Goal: Transaction & Acquisition: Purchase product/service

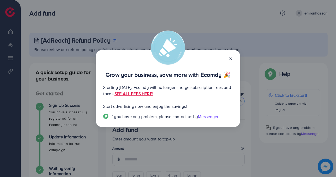
click at [230, 58] on icon at bounding box center [231, 58] width 4 height 4
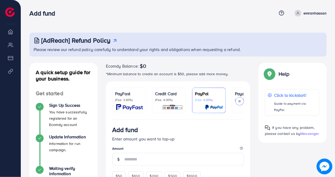
click at [316, 11] on p "emranhassan" at bounding box center [314, 13] width 23 height 6
drag, startPoint x: 304, startPoint y: 12, endPoint x: 301, endPoint y: 13, distance: 3.3
click at [304, 12] on p "emranhassan" at bounding box center [314, 13] width 23 height 6
click at [299, 14] on icon at bounding box center [298, 14] width 2 height 1
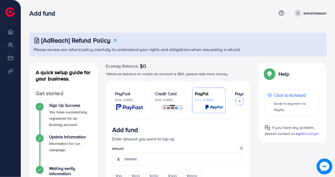
click at [234, 66] on div "Ecomdy Balance: $0" at bounding box center [178, 66] width 144 height 6
click at [242, 101] on div at bounding box center [239, 101] width 8 height 8
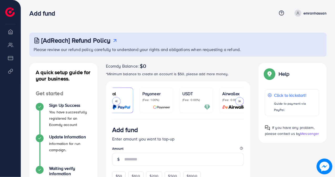
scroll to position [0, 101]
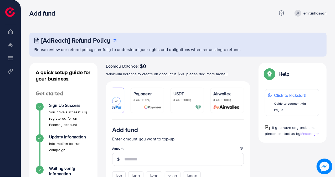
click at [187, 96] on p "USDT" at bounding box center [187, 93] width 28 height 6
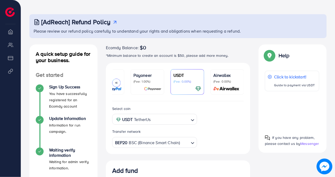
scroll to position [53, 0]
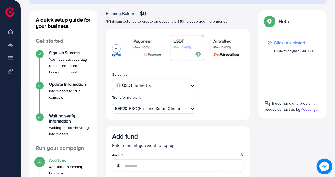
click at [193, 109] on icon "Search for option" at bounding box center [192, 108] width 5 height 5
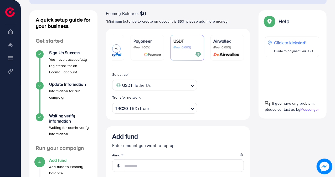
click at [206, 118] on div "Select coin USDT TetherUs Loading... Transfer network TRC20 TRX (Tron) Loading.…" at bounding box center [178, 93] width 144 height 53
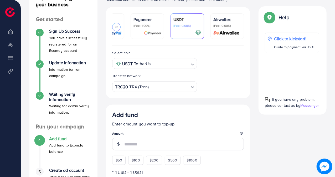
scroll to position [42, 0]
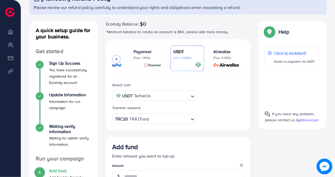
click at [116, 59] on icon at bounding box center [116, 59] width 4 height 4
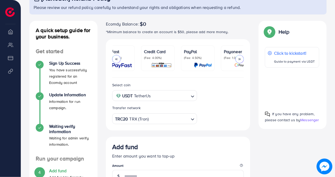
scroll to position [0, 0]
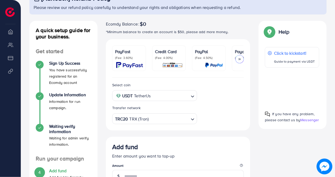
click at [116, 59] on p "(Fee: 3.60%)" at bounding box center [129, 58] width 28 height 4
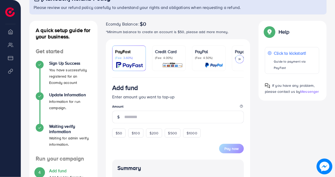
click at [171, 56] on p "(Fee: 4.00%)" at bounding box center [169, 58] width 28 height 4
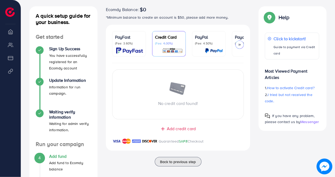
scroll to position [68, 0]
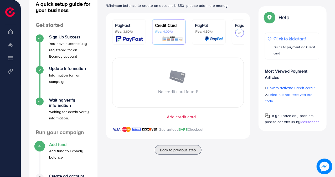
click at [179, 117] on span "Add credit card" at bounding box center [181, 117] width 29 height 6
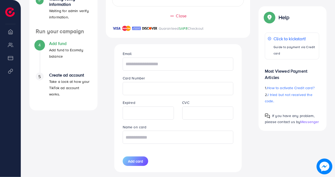
scroll to position [173, 0]
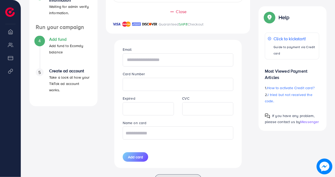
click at [167, 61] on input "text" at bounding box center [178, 59] width 111 height 13
type input "**********"
click at [158, 98] on div "Expired" at bounding box center [148, 105] width 60 height 20
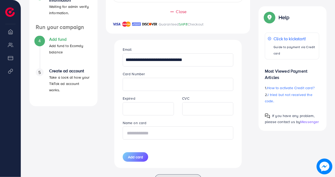
click at [175, 132] on input "text" at bounding box center [178, 132] width 111 height 13
type input "**********"
click at [129, 158] on span "Add card" at bounding box center [135, 156] width 15 height 5
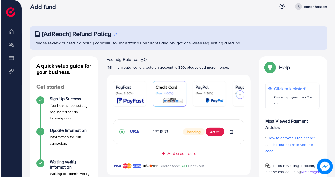
scroll to position [6, 0]
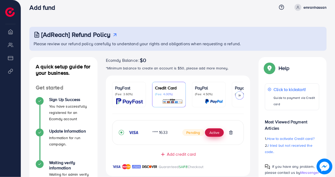
click at [213, 131] on button "Active" at bounding box center [214, 132] width 19 height 8
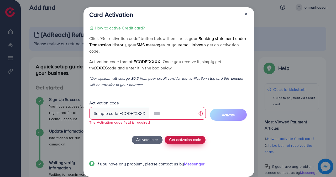
click at [180, 134] on div "How to active Credit card? Click "Get activation code" button below then check …" at bounding box center [168, 99] width 159 height 148
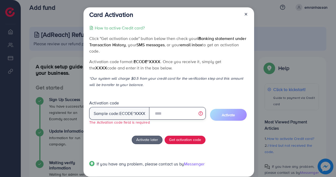
click at [160, 114] on input "text" at bounding box center [177, 113] width 56 height 13
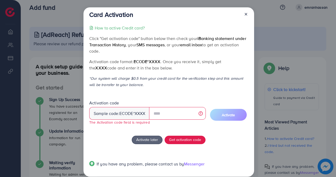
click at [141, 116] on div "Sample code: ecode *XXXX" at bounding box center [119, 113] width 60 height 13
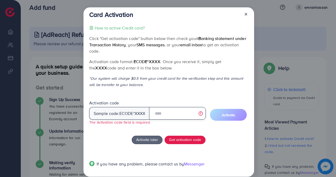
click at [166, 114] on input "text" at bounding box center [177, 113] width 56 height 13
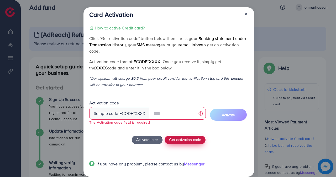
click at [185, 138] on span "Get activation code" at bounding box center [185, 140] width 32 height 6
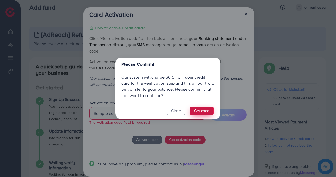
click at [201, 109] on button "Get code" at bounding box center [202, 110] width 24 height 8
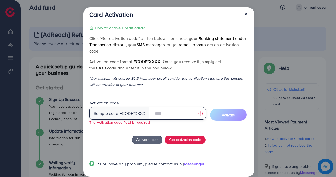
click at [160, 114] on input "text" at bounding box center [177, 113] width 56 height 13
type input "*"
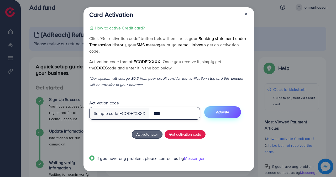
type input "****"
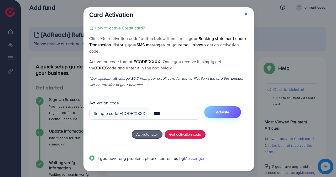
click at [229, 111] on span "Activate" at bounding box center [222, 111] width 13 height 5
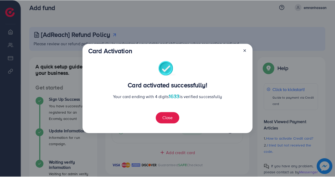
scroll to position [139, 0]
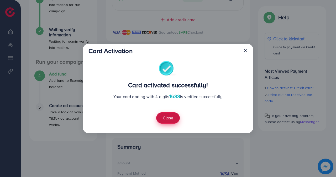
click at [168, 118] on button "Close" at bounding box center [168, 117] width 24 height 11
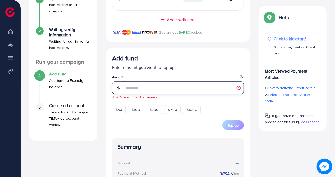
click at [130, 91] on input "number" at bounding box center [184, 87] width 120 height 13
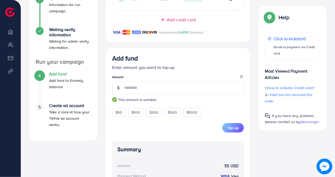
click at [197, 130] on div "Top up" at bounding box center [178, 127] width 132 height 9
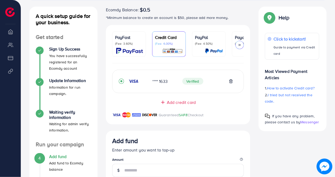
scroll to position [105, 0]
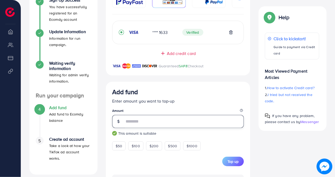
click at [137, 123] on input "**" at bounding box center [184, 121] width 120 height 13
type input "*"
click at [143, 162] on div "Top up" at bounding box center [178, 160] width 132 height 9
click at [132, 122] on input "**" at bounding box center [184, 121] width 120 height 13
type input "**"
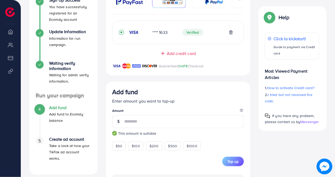
click at [141, 158] on div "Top up" at bounding box center [178, 160] width 132 height 9
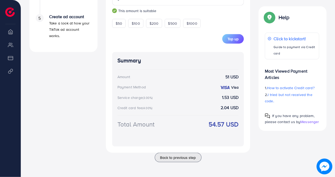
scroll to position [202, 0]
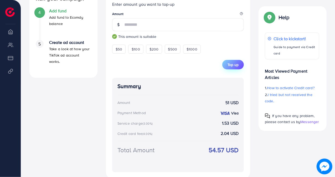
click at [231, 64] on span "Top up" at bounding box center [232, 64] width 11 height 5
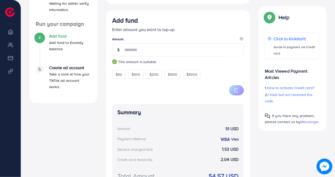
scroll to position [176, 0]
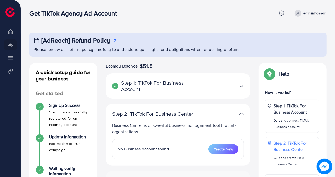
click at [298, 11] on icon at bounding box center [298, 13] width 4 height 4
click at [195, 21] on nav "Get TikTok Agency Ad Account Help Center Contact Support Term and policy About …" at bounding box center [177, 13] width 297 height 19
click at [11, 32] on li "Overview" at bounding box center [10, 31] width 21 height 11
click at [303, 13] on link "emranhassan" at bounding box center [309, 13] width 34 height 7
click at [296, 32] on span "Log out" at bounding box center [295, 31] width 14 height 6
